Goal: Task Accomplishment & Management: Use online tool/utility

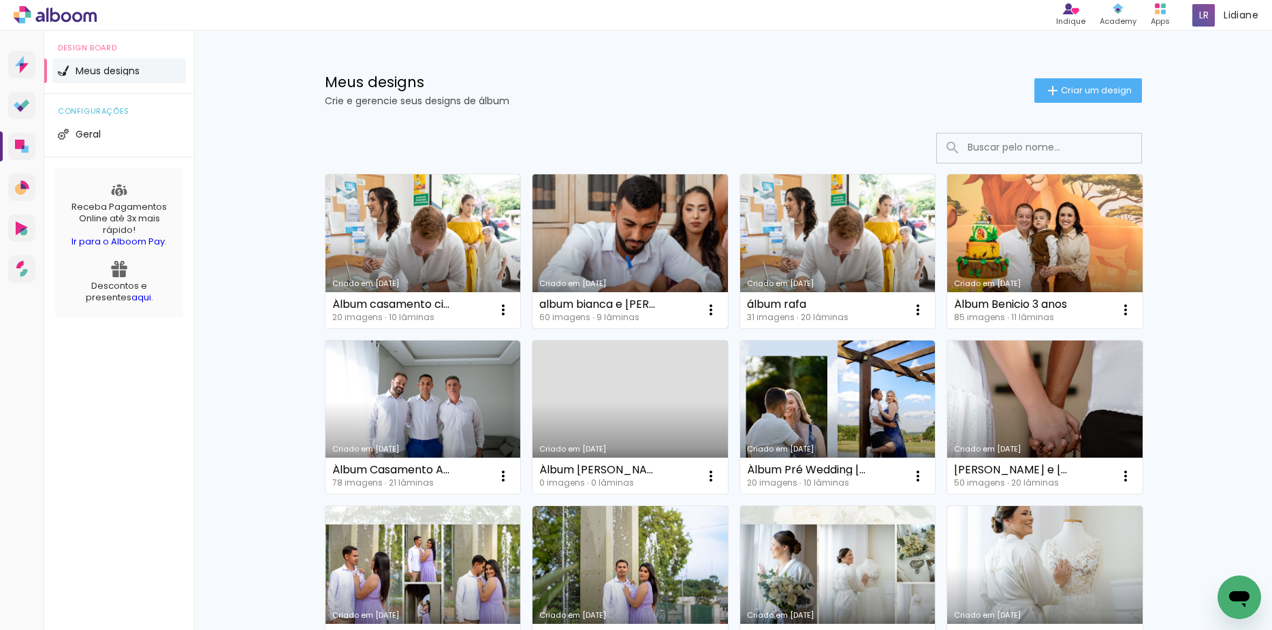
click at [591, 232] on link "Criado em [DATE]" at bounding box center [629, 251] width 195 height 154
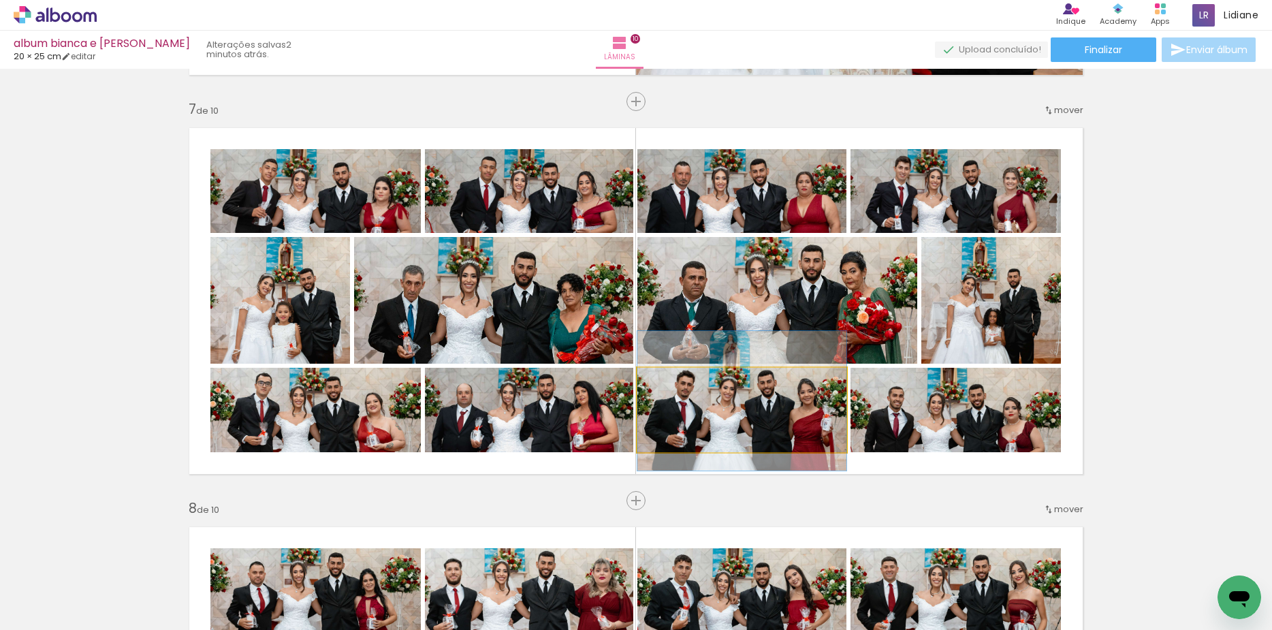
drag, startPoint x: 779, startPoint y: 421, endPoint x: 772, endPoint y: 412, distance: 11.2
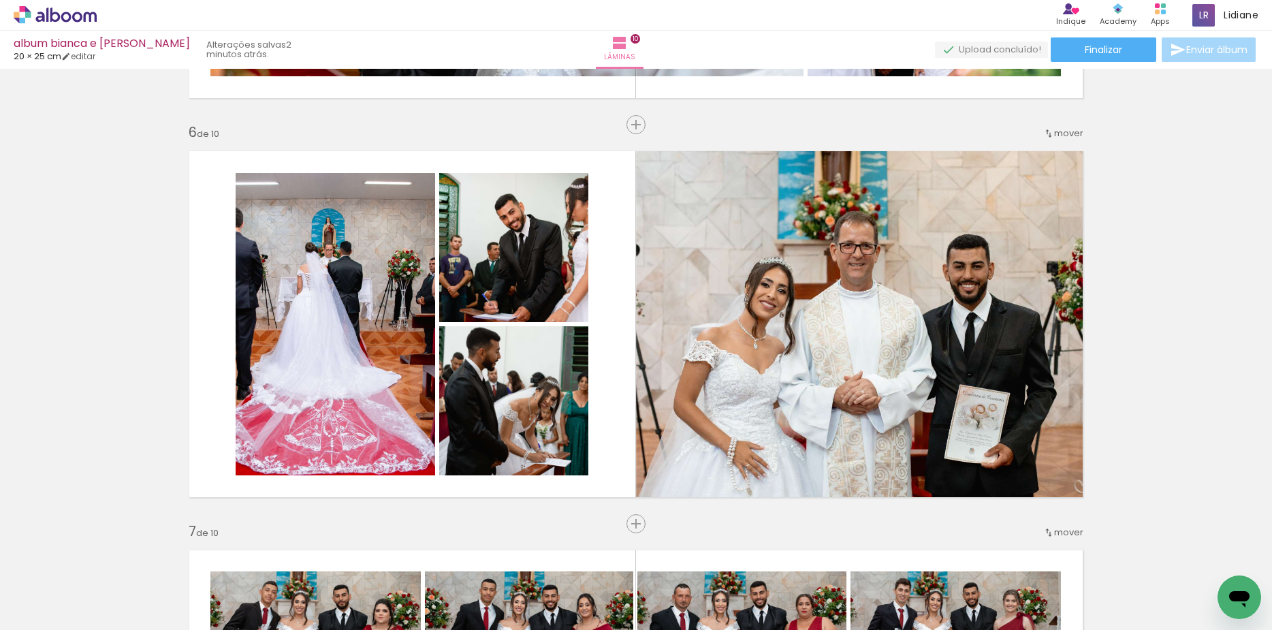
scroll to position [1958, 0]
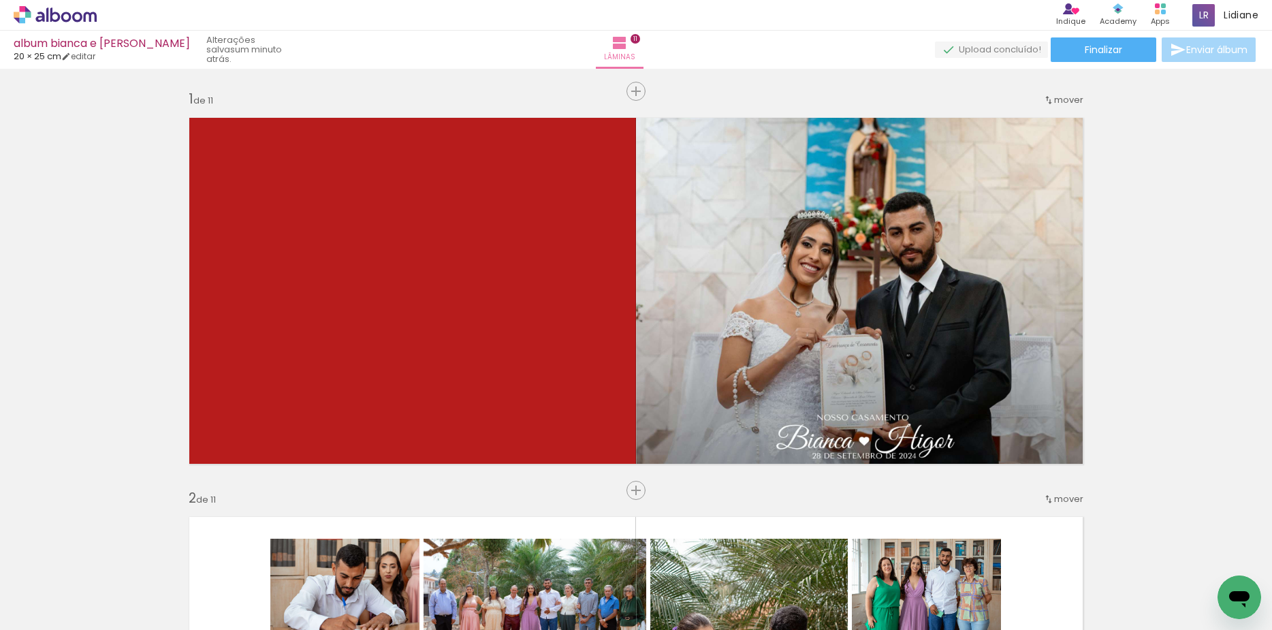
scroll to position [0, 3495]
